Goal: Transaction & Acquisition: Purchase product/service

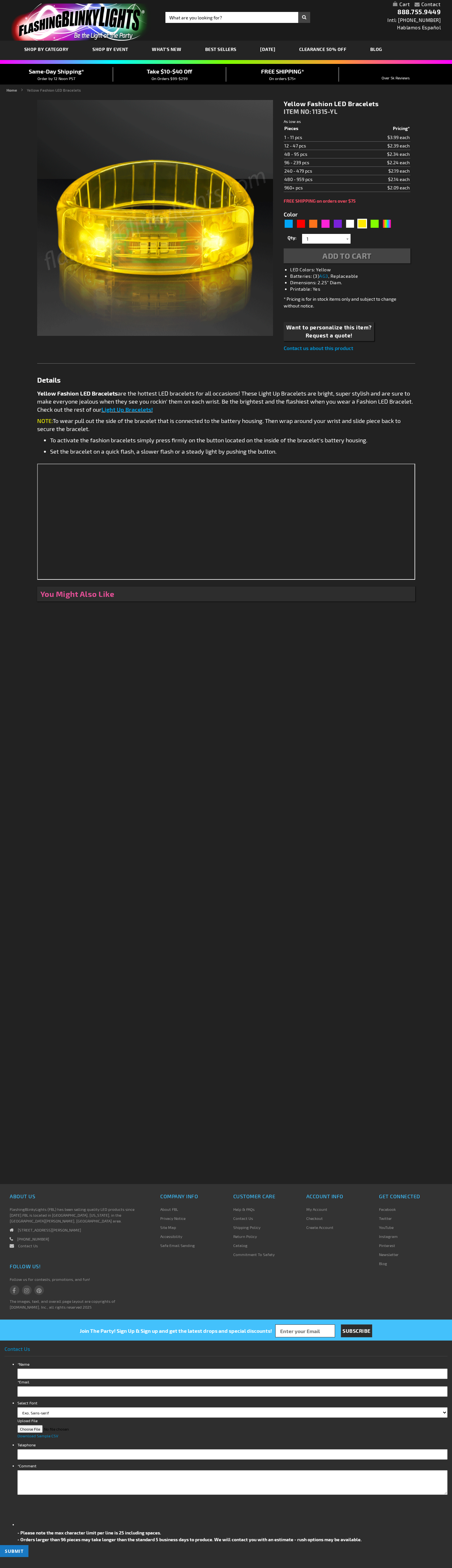
type input "5647"
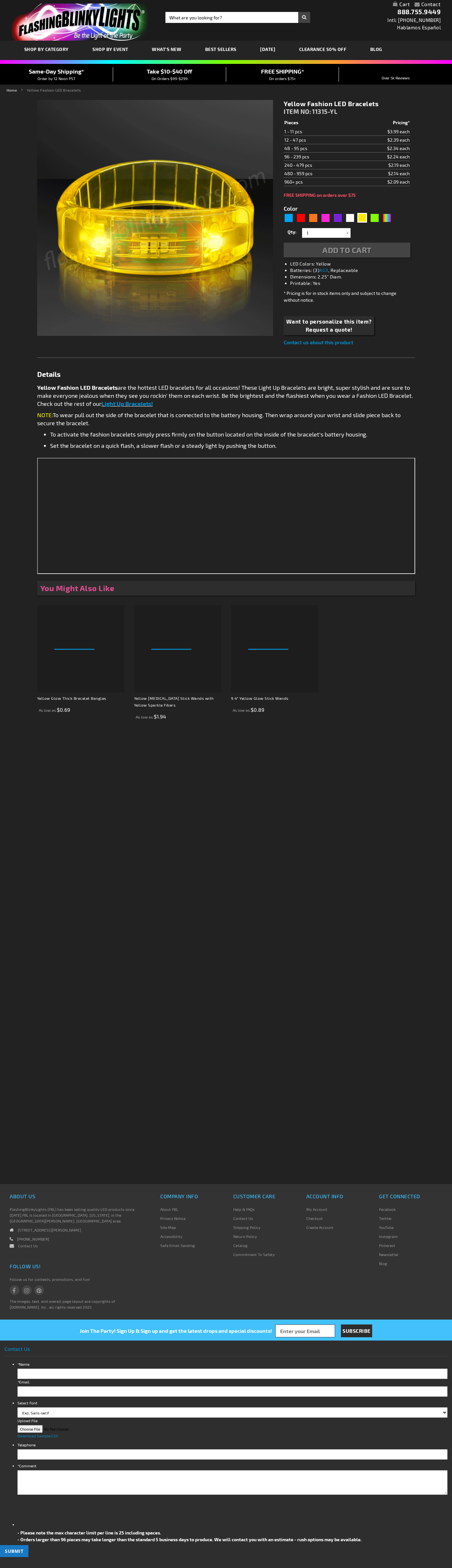
type input "5647"
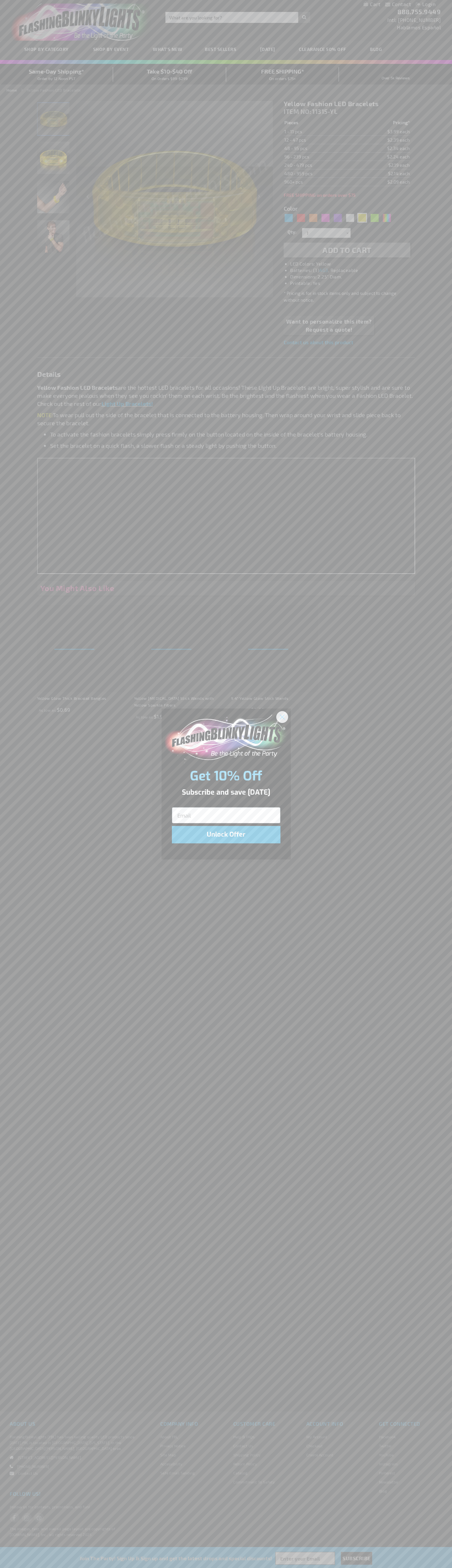
click at [282, 716] on icon "Close dialog" at bounding box center [281, 716] width 4 height 4
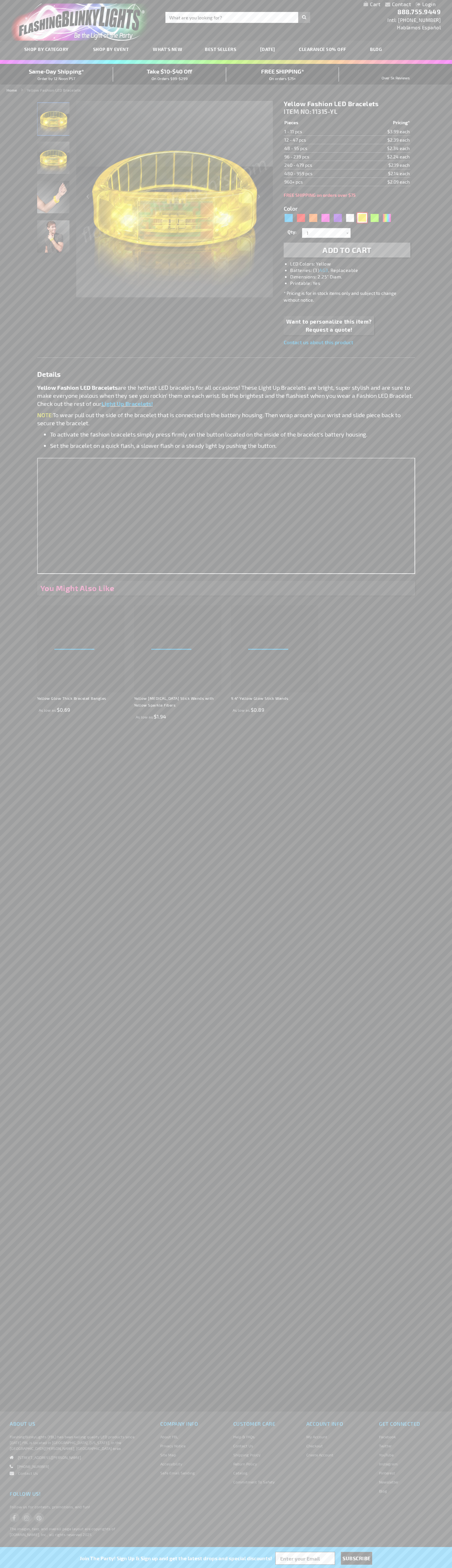
click at [362, 218] on div "Yellow" at bounding box center [362, 218] width 10 height 10
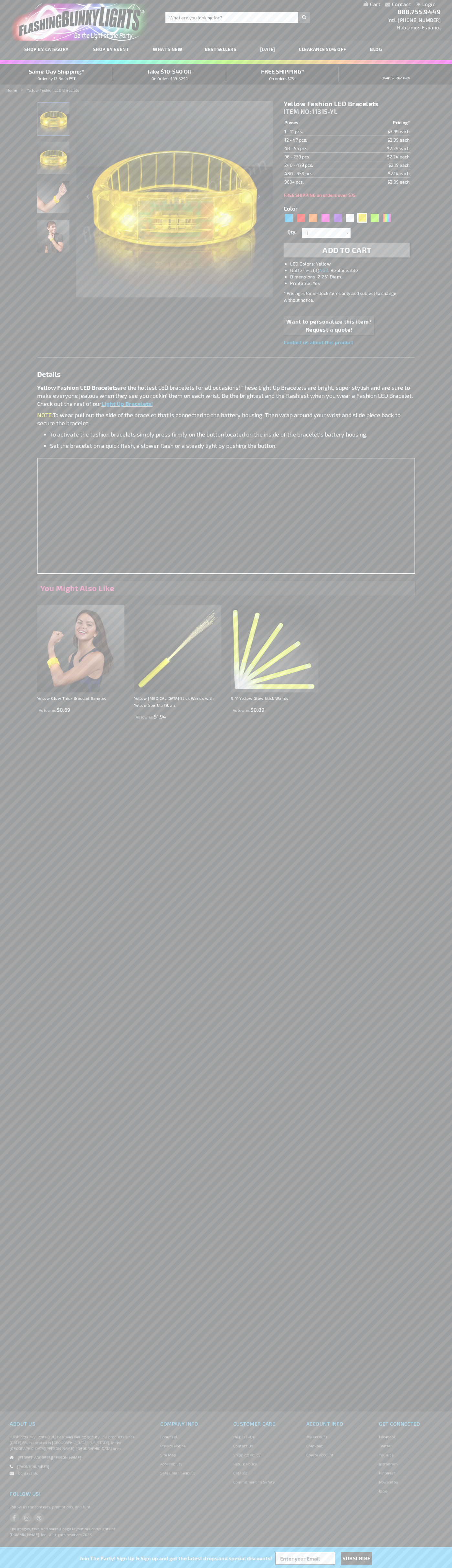
click at [347, 250] on span "Add to Cart" at bounding box center [347, 250] width 49 height 9
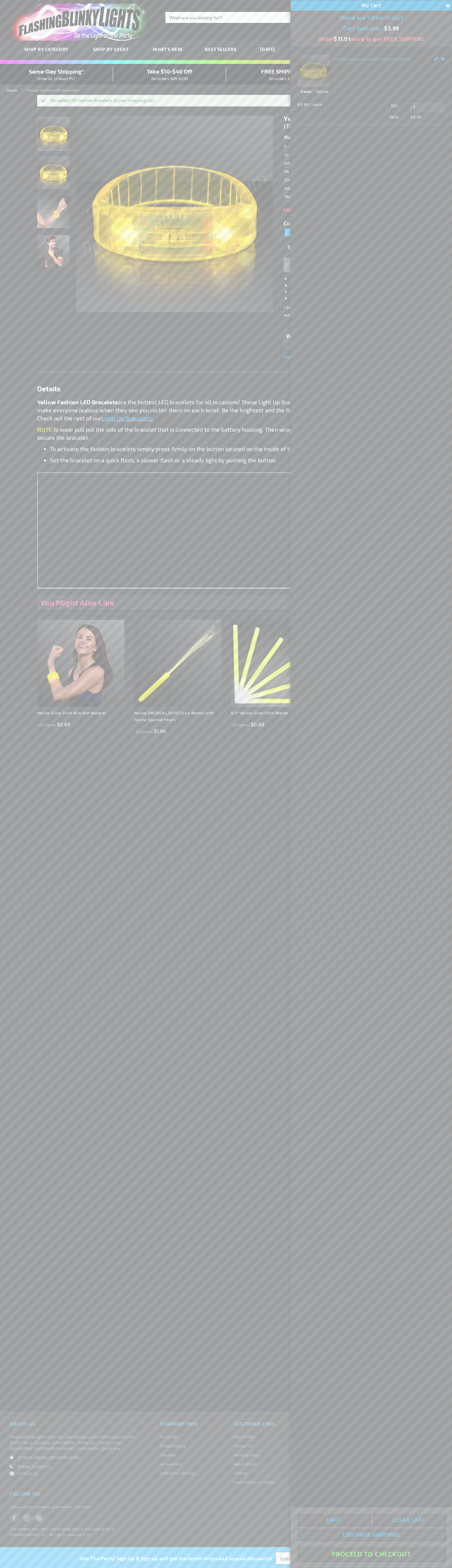
click at [371, 1554] on button "Proceed To Checkout" at bounding box center [371, 1554] width 148 height 15
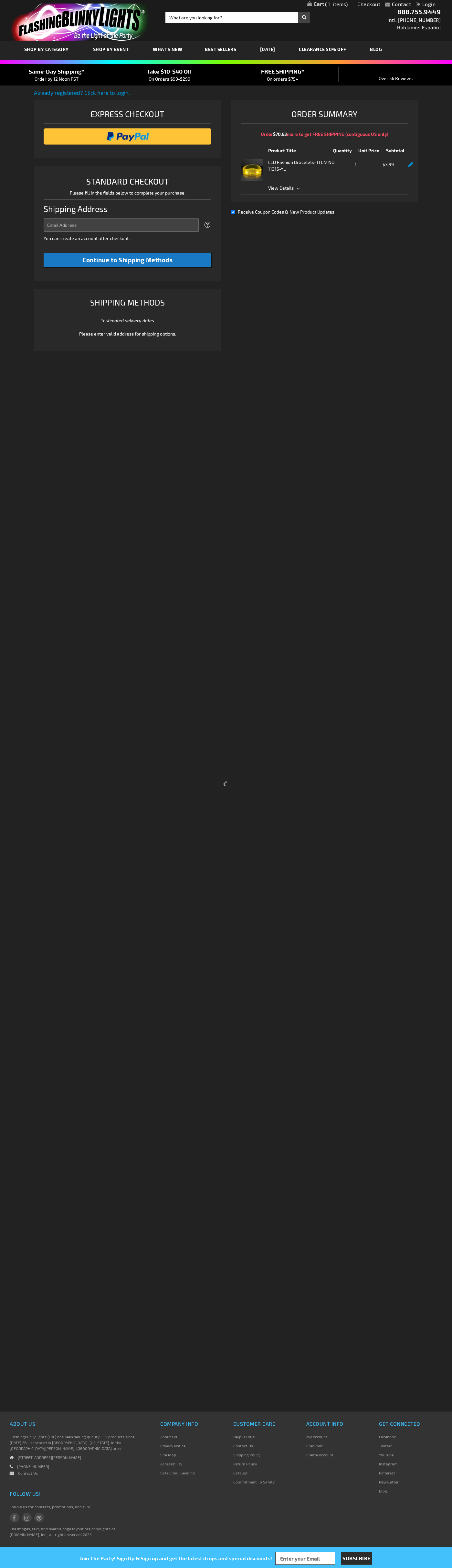
select select "US"
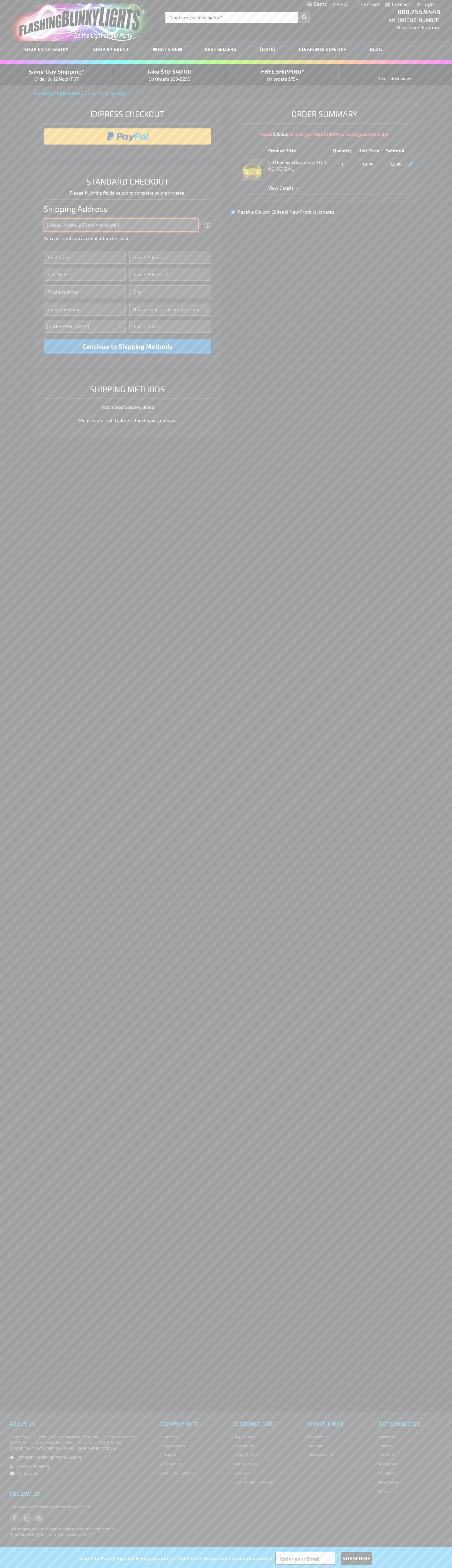
type input "johnsmith005@storebotmail.joonix.net"
type input "John"
type input "201 S. Division St. McKinley Towne Center"
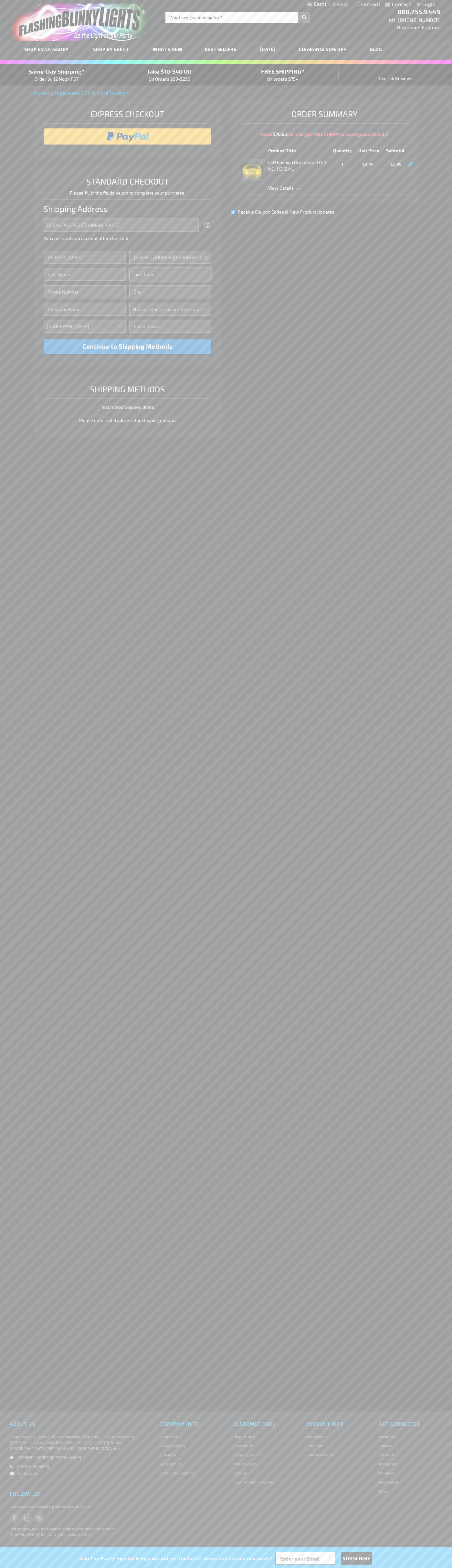
type input "First floor"
type input "ann arbor"
select select "33"
type input "48104"
type input "Smith"
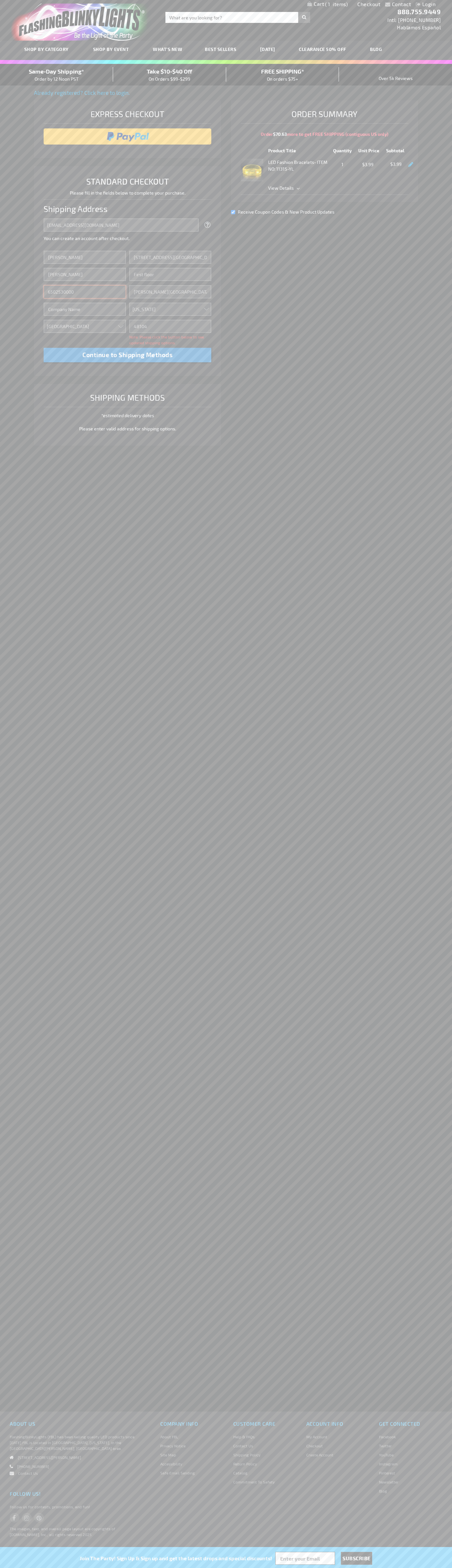
type input "6502530000"
type input "John Smith"
click at [57, 75] on div "Same-Day Shipping* Order by 12 Noon PST" at bounding box center [57, 74] width 113 height 15
